Goal: Check status: Check status

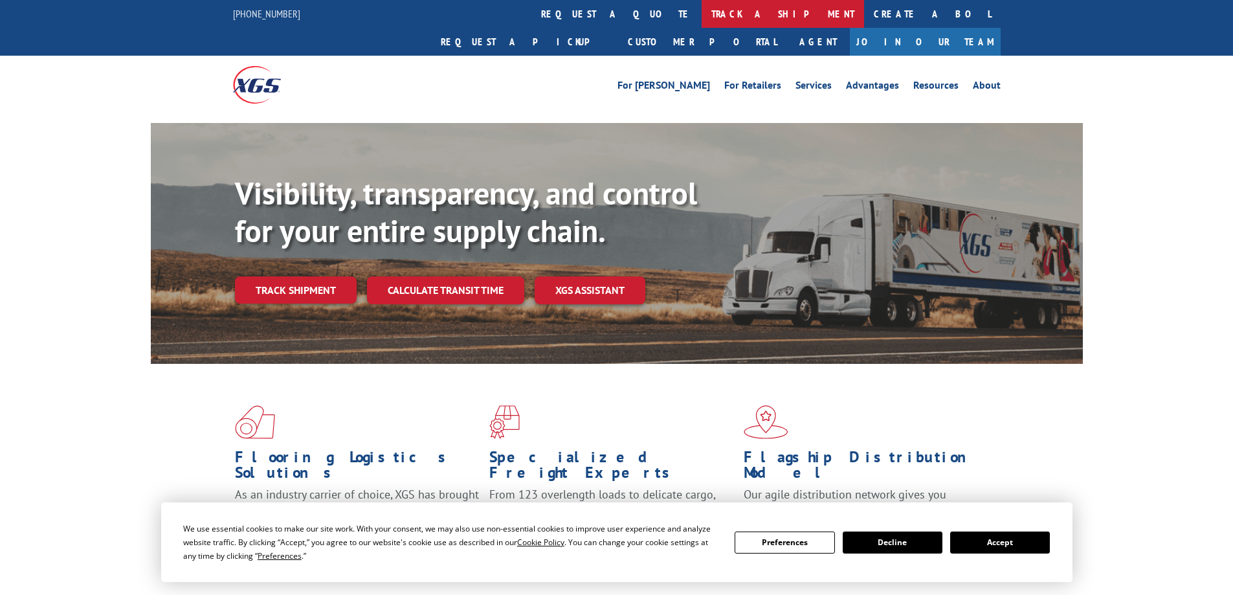
click at [702, 11] on link "track a shipment" at bounding box center [783, 14] width 162 height 28
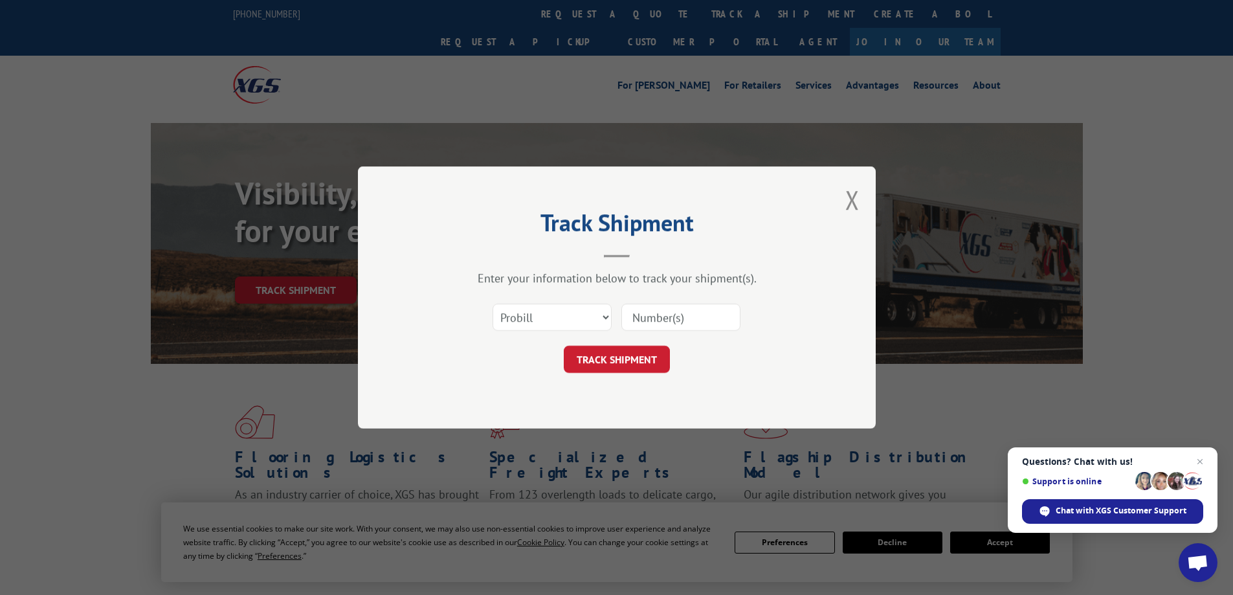
paste input "17522961"
type input "17522961"
click at [584, 363] on button "TRACK SHIPMENT" at bounding box center [617, 359] width 106 height 27
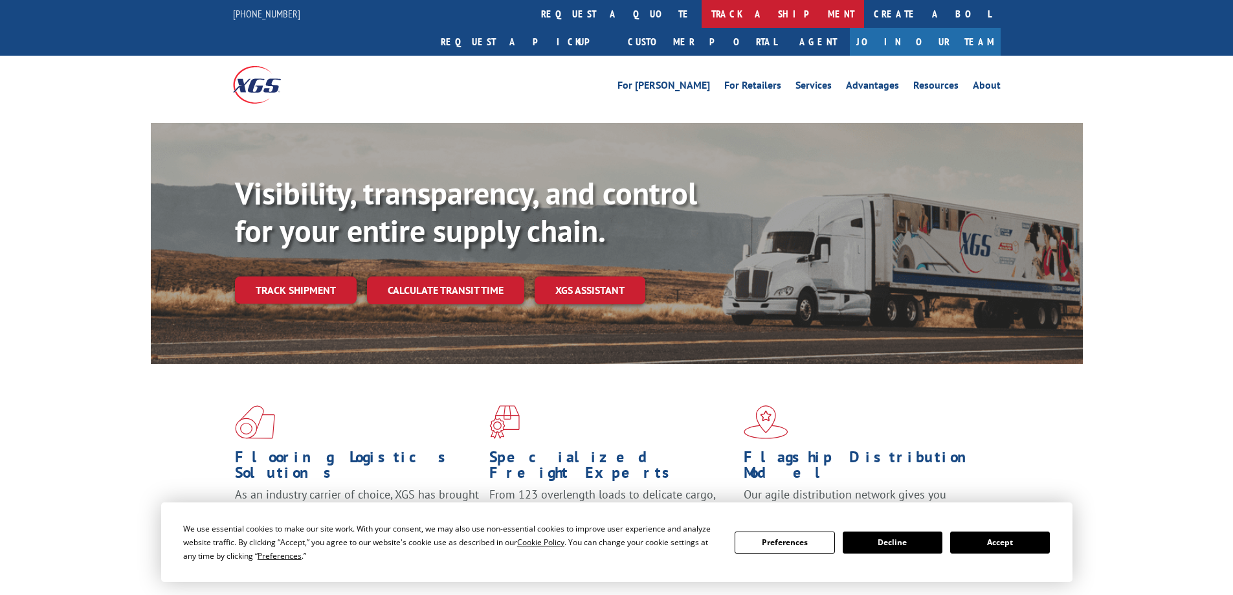
click at [702, 17] on link "track a shipment" at bounding box center [783, 14] width 162 height 28
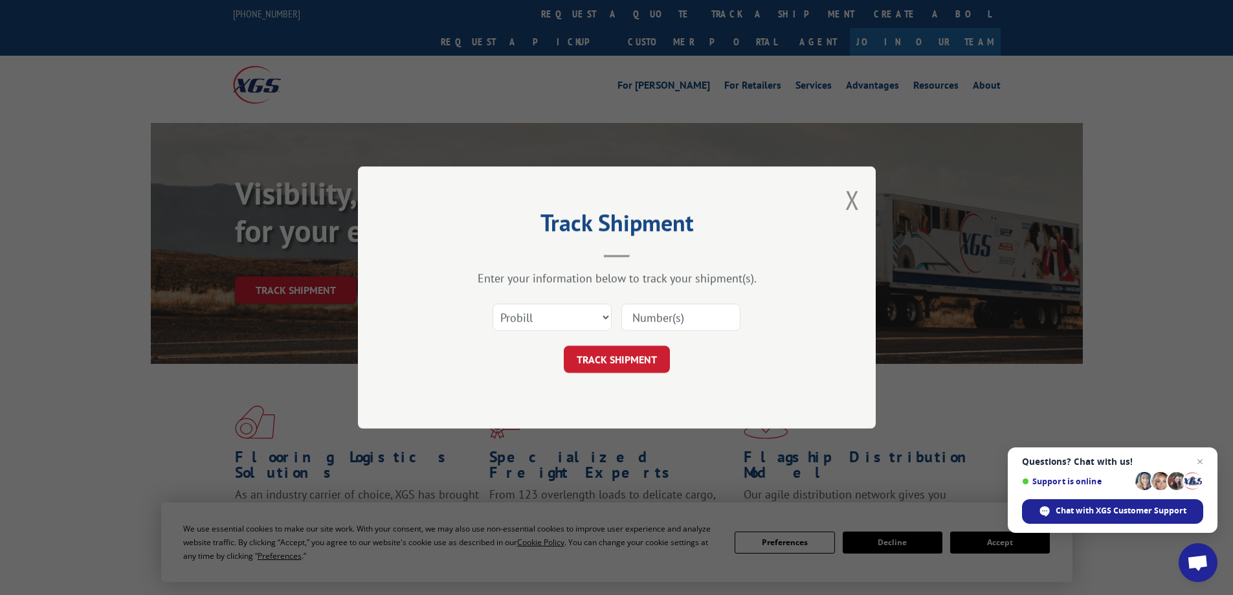
click at [649, 316] on input at bounding box center [680, 317] width 119 height 27
paste input "17232464"
type input "17232464"
click at [631, 355] on button "TRACK SHIPMENT" at bounding box center [617, 359] width 106 height 27
